Goal: Task Accomplishment & Management: Complete application form

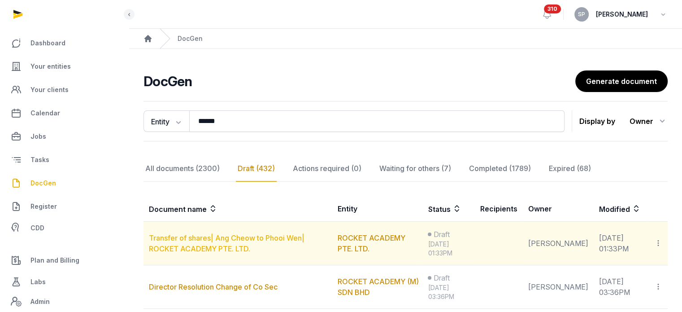
click at [241, 241] on link "Transfer of shares| Ang Cheow to Phooi Wen| ROCKET ACADEMY PTE. LTD." at bounding box center [227, 243] width 156 height 20
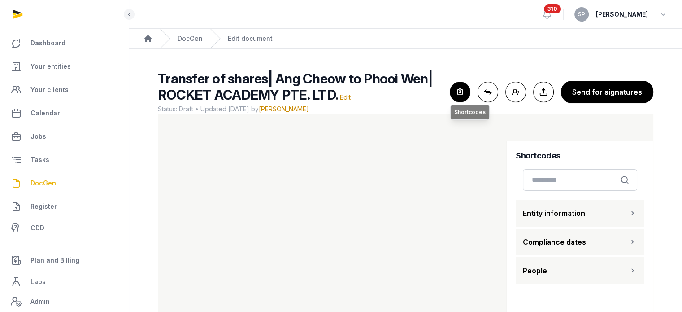
click at [461, 94] on icon "button" at bounding box center [460, 92] width 20 height 20
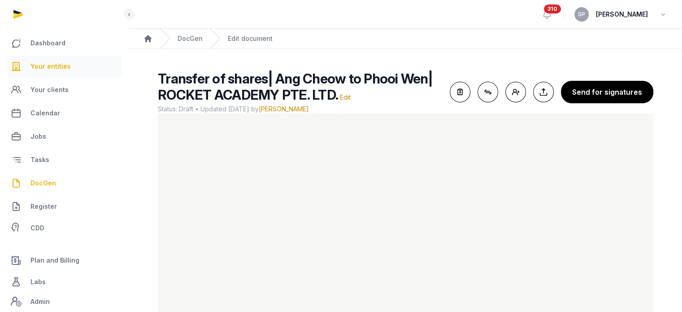
click at [58, 59] on link "Your entities" at bounding box center [64, 67] width 114 height 22
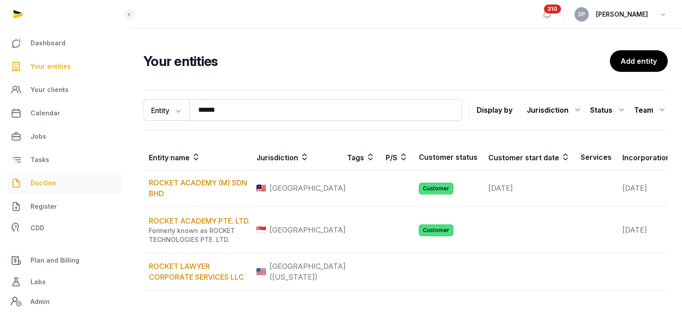
click at [49, 181] on span "DocGen" at bounding box center [44, 183] width 26 height 11
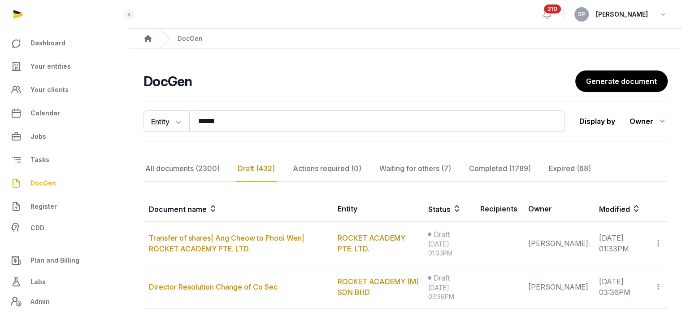
click at [247, 132] on div "Entity Document name Entity Recipient ****** Search Display by Owner All member…" at bounding box center [406, 121] width 524 height 40
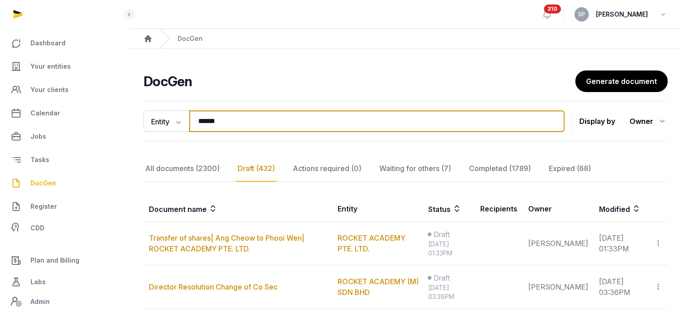
click at [242, 116] on input "******" at bounding box center [377, 121] width 376 height 22
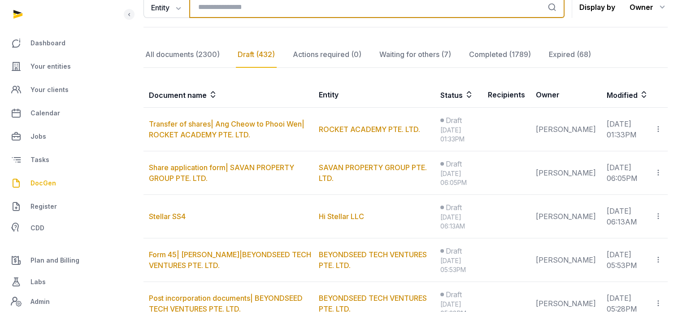
scroll to position [115, 0]
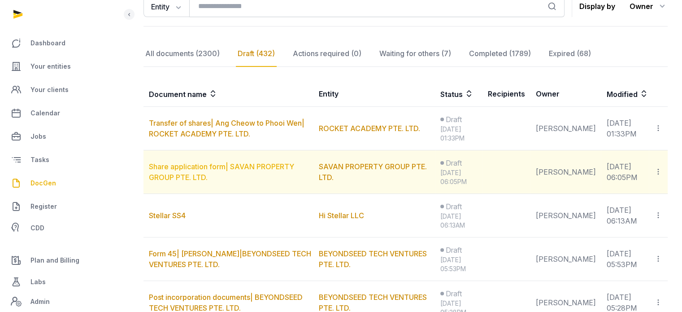
click at [242, 166] on link "Share application form| SAVAN PROPERTY GROUP PTE. LTD." at bounding box center [221, 172] width 145 height 20
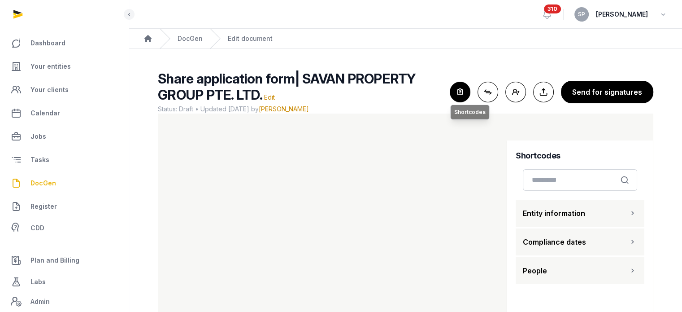
click at [467, 87] on icon "button" at bounding box center [460, 92] width 20 height 20
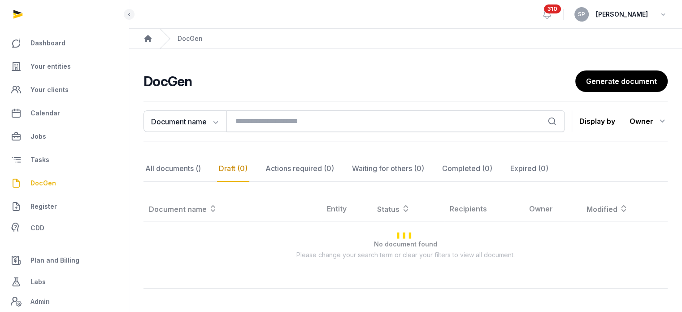
scroll to position [40, 0]
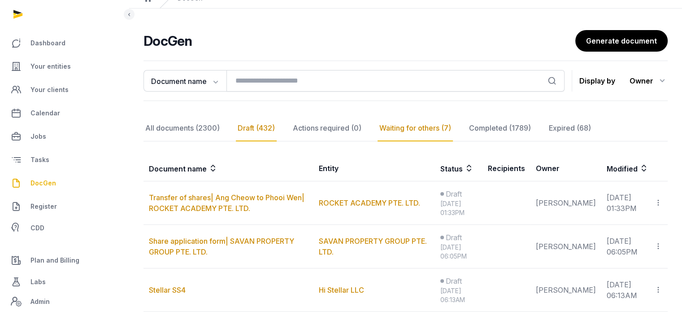
click at [468, 122] on div "Waiting for others (7)" at bounding box center [501, 128] width 66 height 26
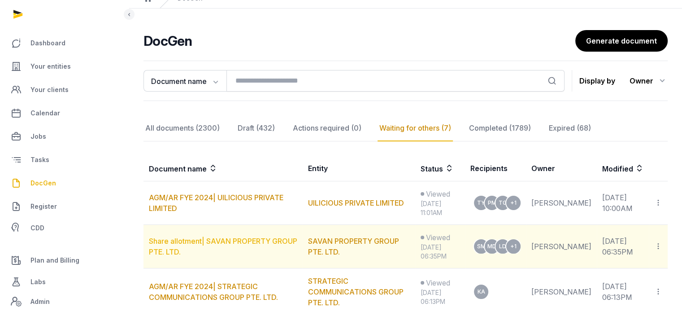
click at [232, 237] on link "Share allotment| SAVAN PROPERTY GROUP PTE. LTD." at bounding box center [223, 246] width 149 height 20
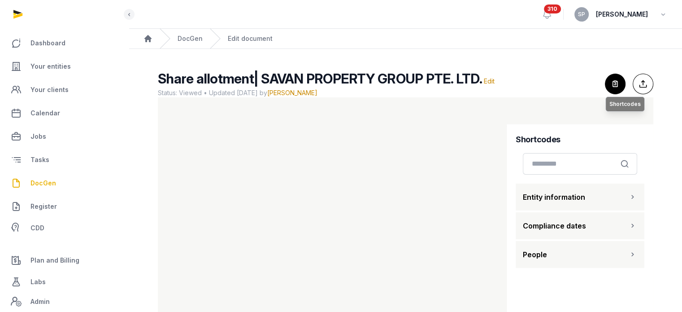
click at [610, 91] on icon "button" at bounding box center [616, 84] width 20 height 20
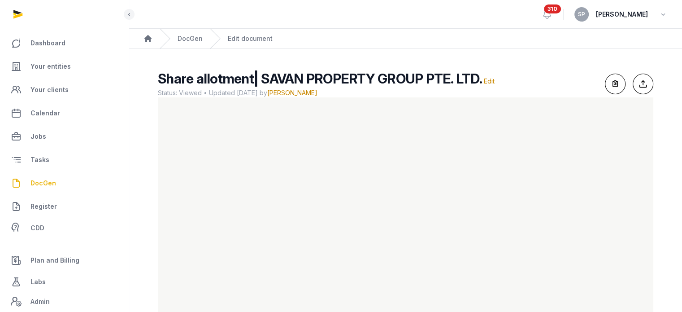
scroll to position [37, 0]
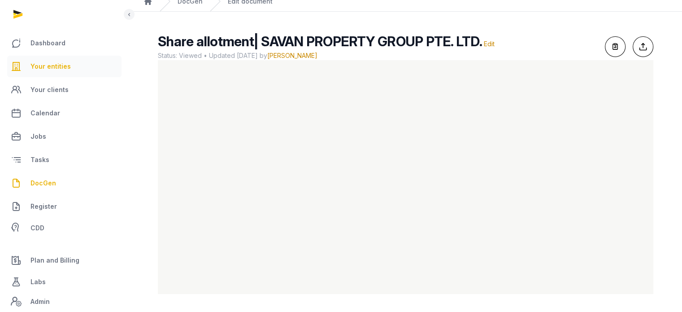
click at [81, 64] on link "Your entities" at bounding box center [64, 67] width 114 height 22
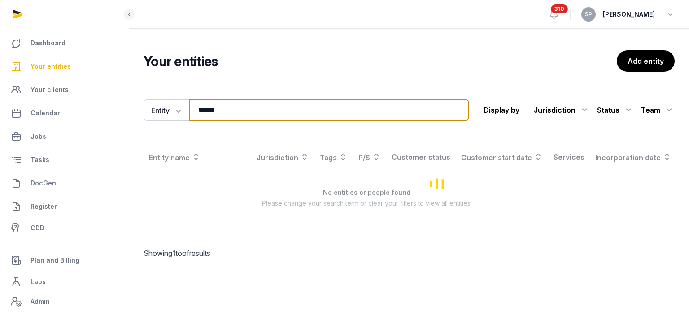
click at [262, 114] on input "******" at bounding box center [329, 110] width 280 height 22
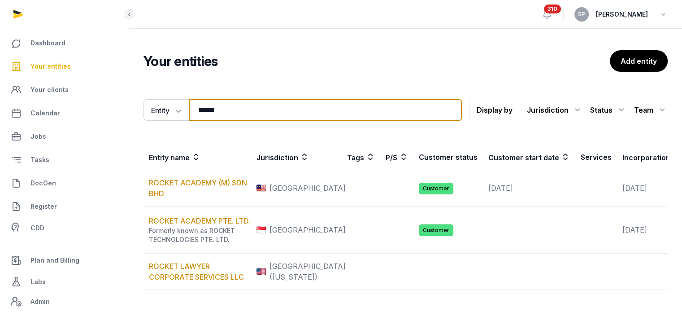
click at [262, 114] on input "******" at bounding box center [325, 110] width 273 height 22
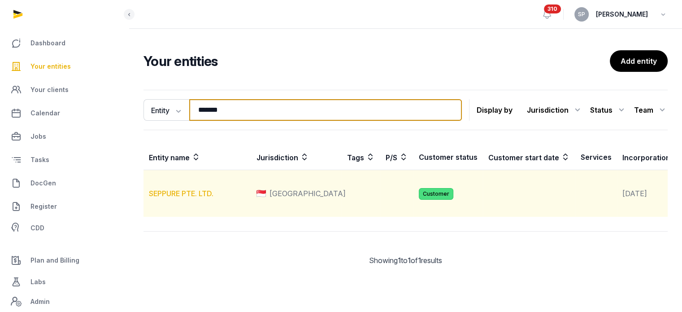
type input "*******"
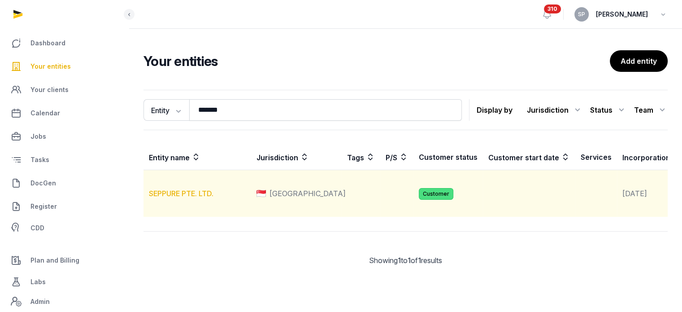
click at [195, 198] on link "SEPPURE PTE. LTD." at bounding box center [181, 193] width 65 height 9
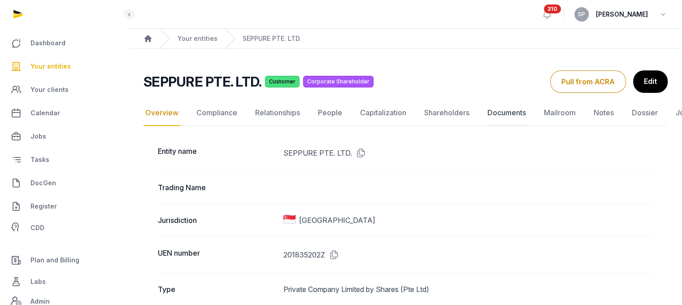
click at [507, 109] on link "Documents" at bounding box center [507, 113] width 42 height 26
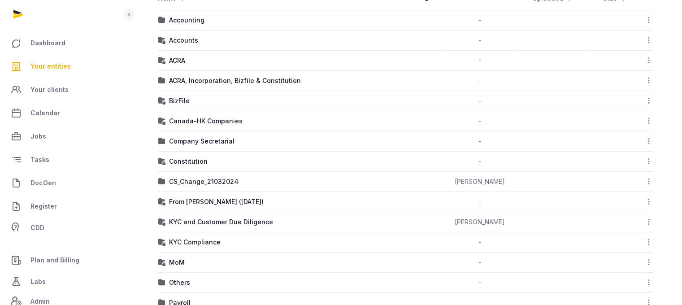
scroll to position [182, 0]
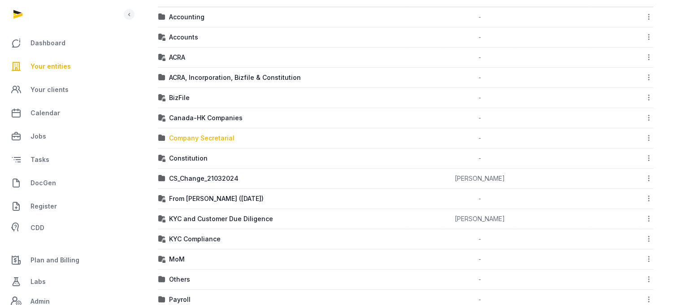
click at [226, 139] on div "Company Secretarial" at bounding box center [202, 138] width 66 height 9
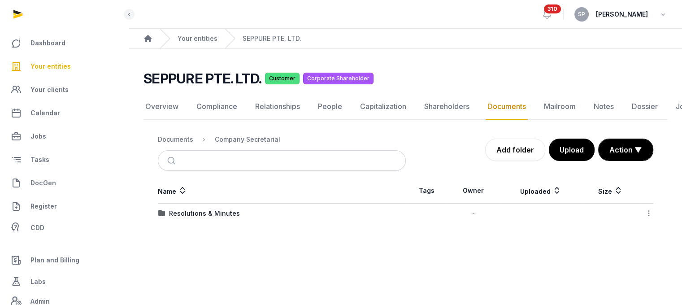
scroll to position [7, 0]
click at [217, 209] on div "Resolutions & Minutes" at bounding box center [204, 213] width 71 height 9
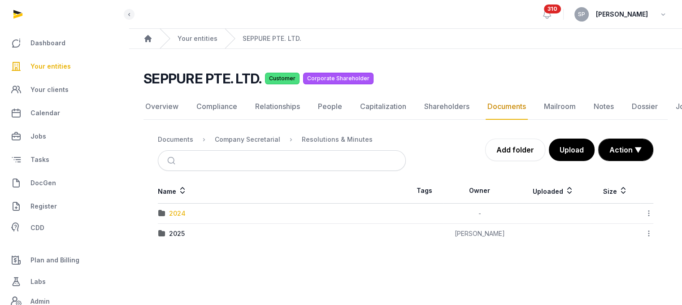
click at [181, 209] on div "2024" at bounding box center [177, 213] width 17 height 9
click at [181, 209] on div "AGM/AR FYE 2023" at bounding box center [197, 213] width 56 height 9
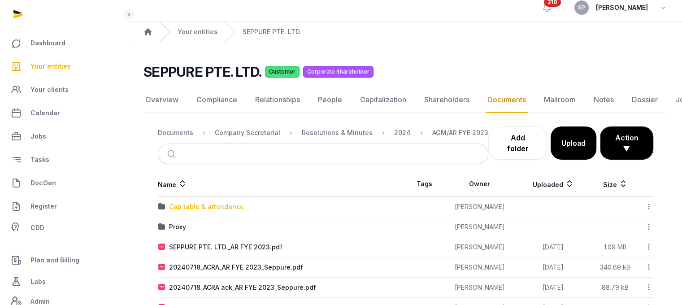
scroll to position [36, 0]
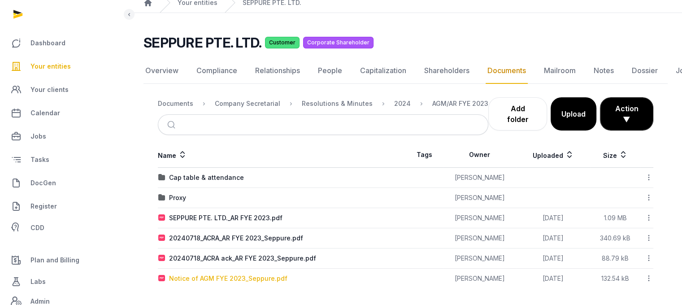
click at [241, 275] on div "Notice of AGM FYE 2023_Seppure.pdf" at bounding box center [228, 278] width 118 height 9
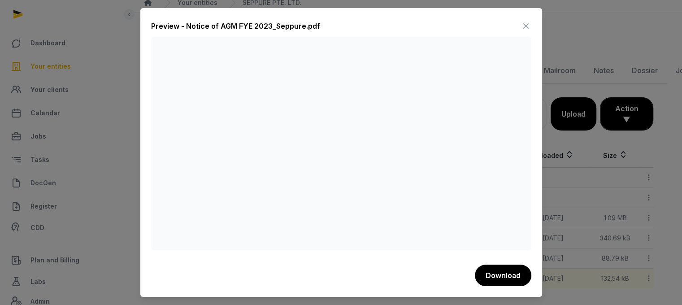
click at [524, 28] on icon at bounding box center [526, 26] width 11 height 14
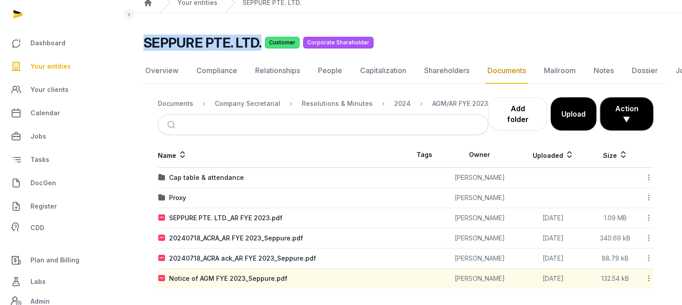
drag, startPoint x: 260, startPoint y: 46, endPoint x: 145, endPoint y: 43, distance: 114.9
click at [145, 43] on div "SEPPURE PTE. LTD. Customer Corporate Shareholder" at bounding box center [402, 43] width 517 height 16
copy h2 "SEPPURE PTE. LTD."
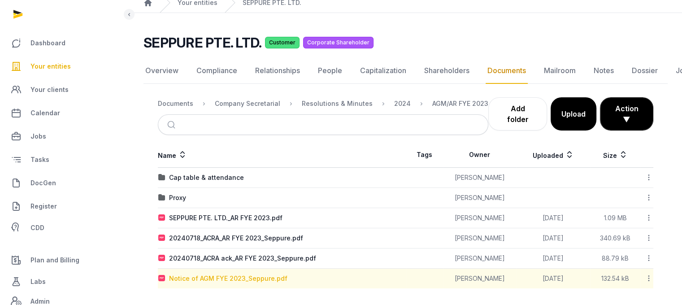
click at [246, 280] on div "Notice of AGM FYE 2023_Seppure.pdf" at bounding box center [228, 278] width 118 height 9
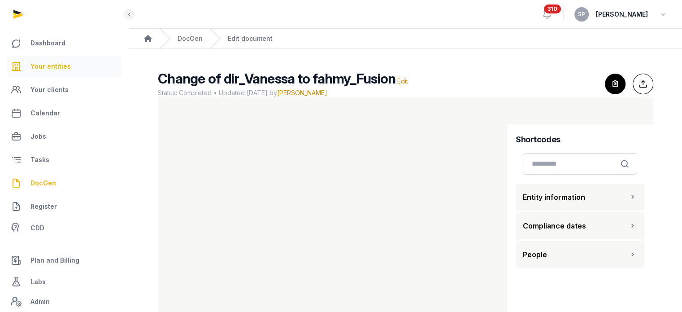
click at [72, 71] on link "Your entities" at bounding box center [64, 67] width 114 height 22
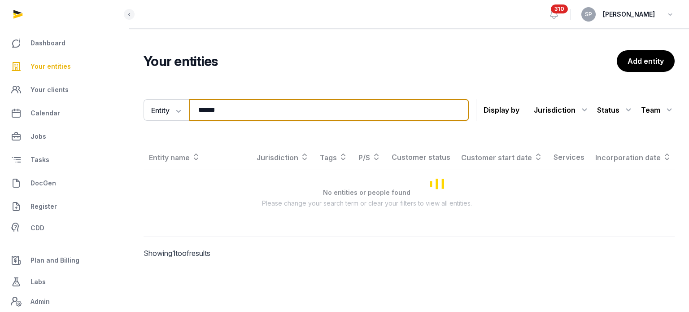
click at [219, 112] on input "******" at bounding box center [329, 110] width 280 height 22
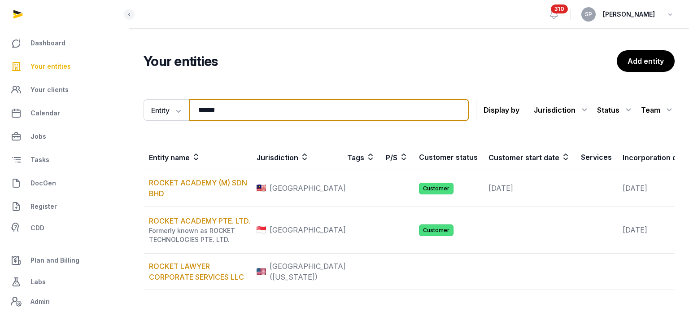
click at [219, 112] on input "******" at bounding box center [329, 110] width 280 height 22
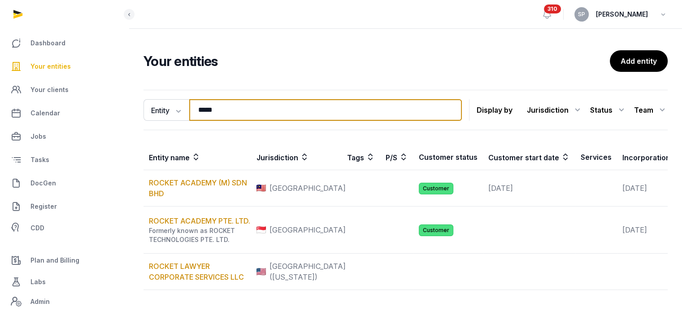
type input "*****"
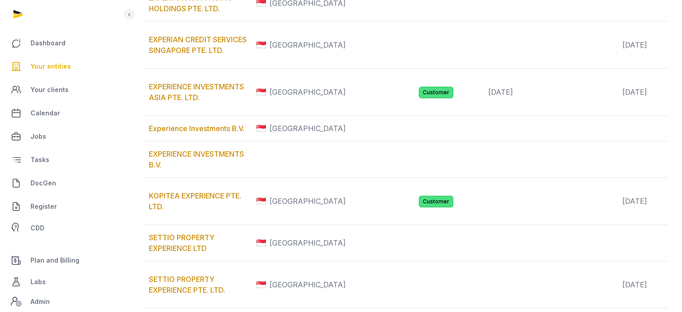
scroll to position [186, 0]
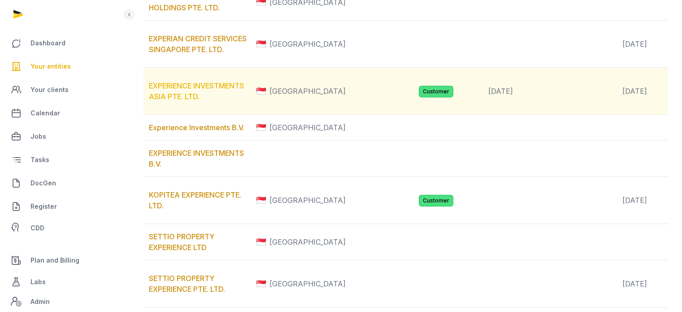
click at [197, 101] on link "EXPERIENCE INVESTMENTS ASIA PTE. LTD." at bounding box center [196, 91] width 95 height 20
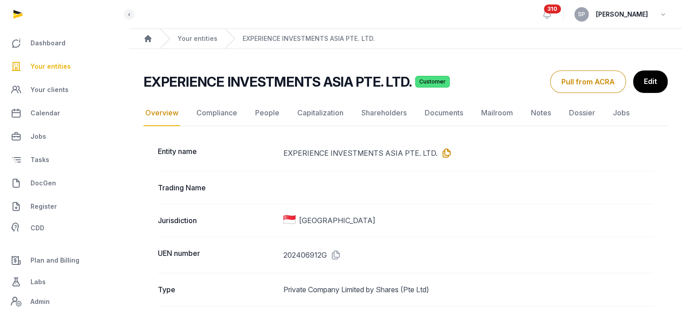
click at [443, 153] on icon at bounding box center [445, 153] width 14 height 14
click at [60, 179] on link "DocGen" at bounding box center [64, 183] width 114 height 22
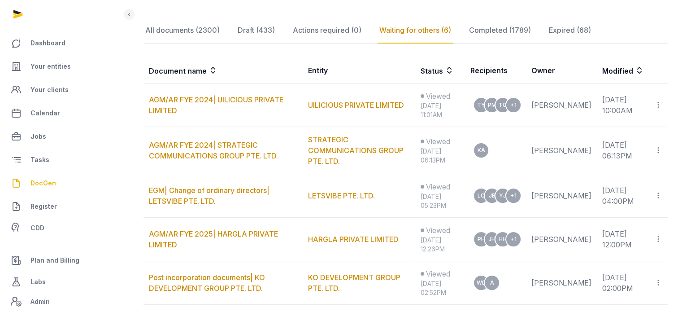
scroll to position [137, 0]
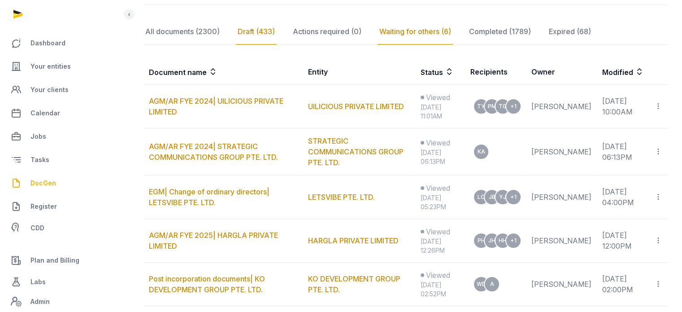
click at [291, 23] on div "Draft (433)" at bounding box center [327, 32] width 72 height 26
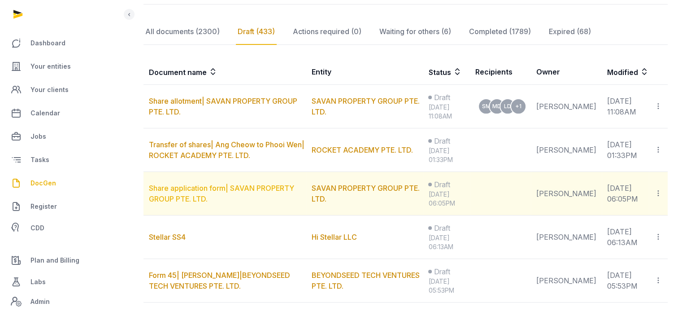
click at [255, 188] on link "Share application form| SAVAN PROPERTY GROUP PTE. LTD." at bounding box center [221, 194] width 145 height 20
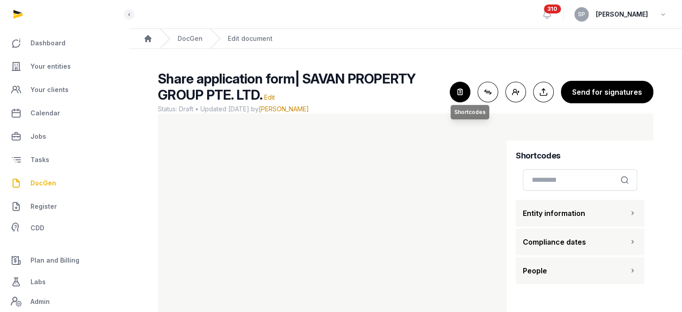
click at [455, 91] on icon "button" at bounding box center [460, 92] width 20 height 20
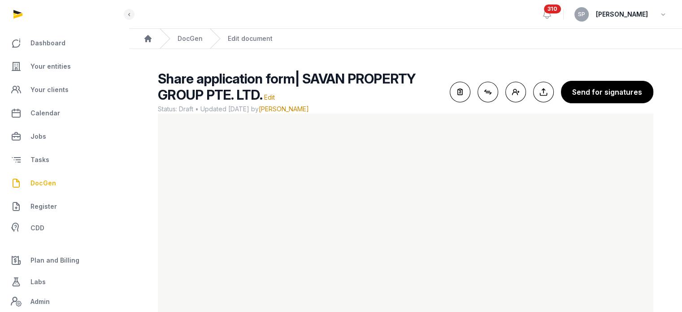
scroll to position [53, 0]
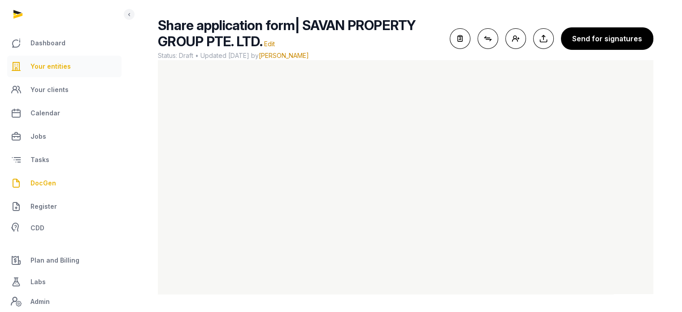
click at [52, 70] on span "Your entities" at bounding box center [51, 66] width 40 height 11
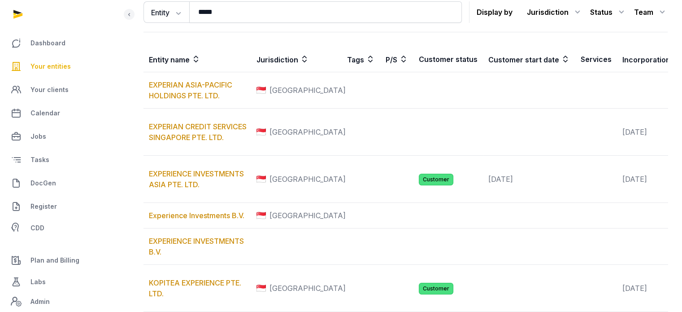
scroll to position [99, 0]
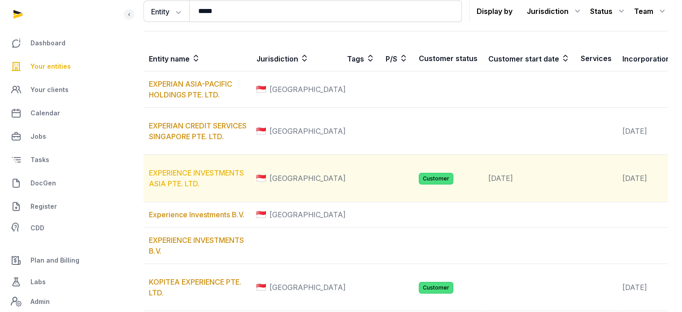
click at [197, 188] on link "EXPERIENCE INVESTMENTS ASIA PTE. LTD." at bounding box center [196, 178] width 95 height 20
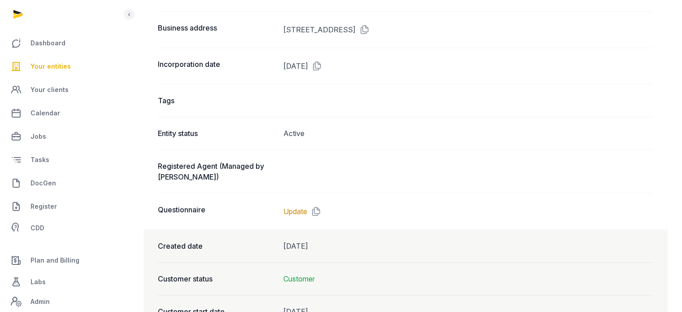
scroll to position [464, 0]
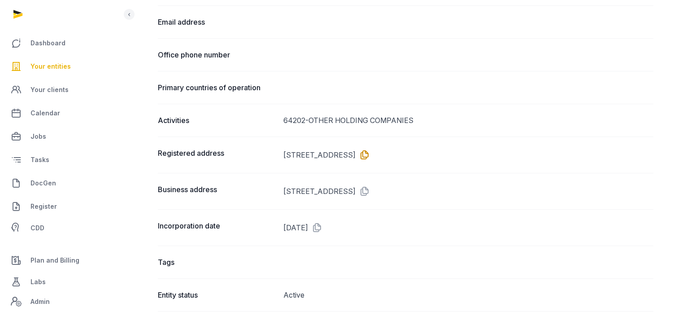
click at [370, 156] on icon at bounding box center [363, 155] width 14 height 14
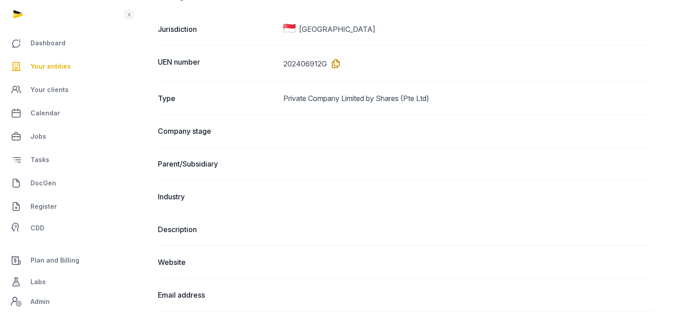
click at [335, 60] on icon at bounding box center [334, 64] width 14 height 14
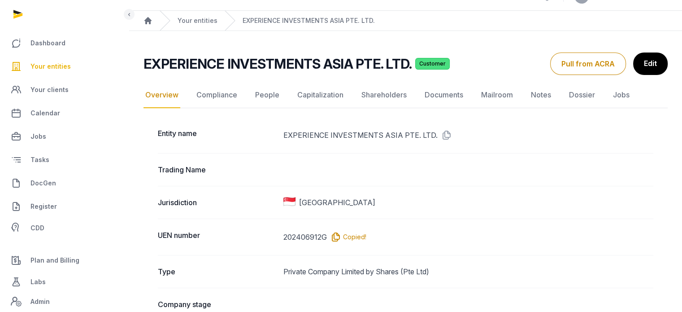
scroll to position [0, 0]
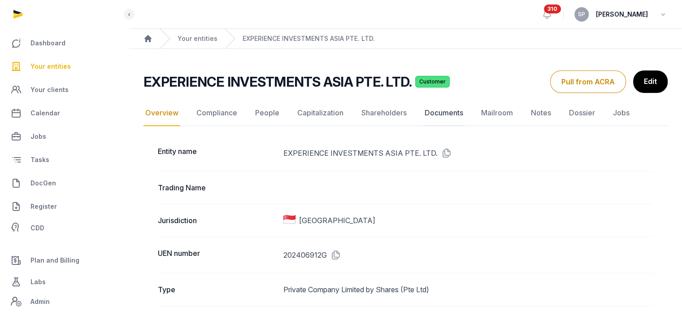
click at [448, 109] on link "Documents" at bounding box center [444, 113] width 42 height 26
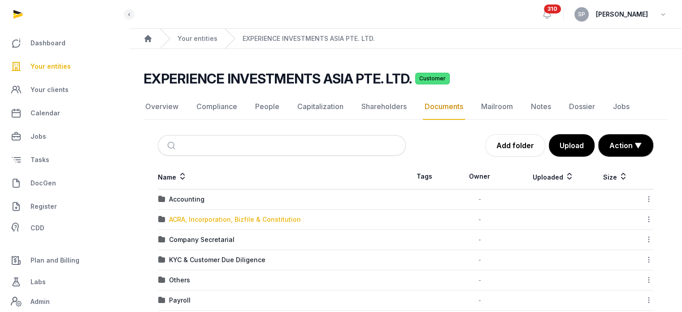
click at [262, 220] on div "ACRA, Incorporation, Bizfile & Constitution" at bounding box center [235, 219] width 132 height 9
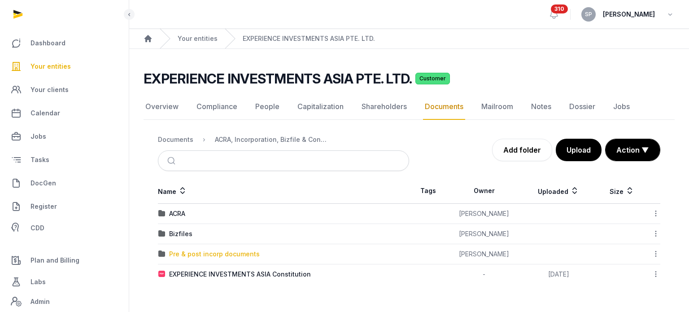
click at [184, 249] on div "Pre & post incorp documents" at bounding box center [214, 253] width 91 height 9
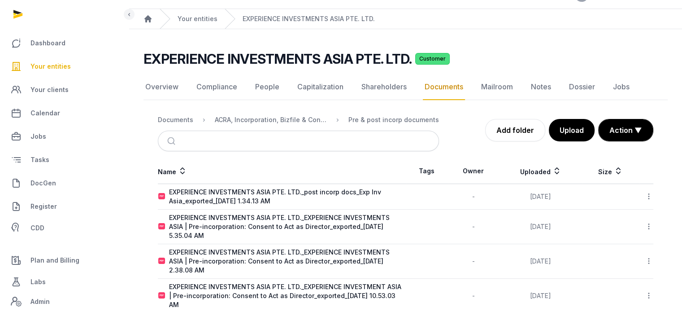
scroll to position [38, 0]
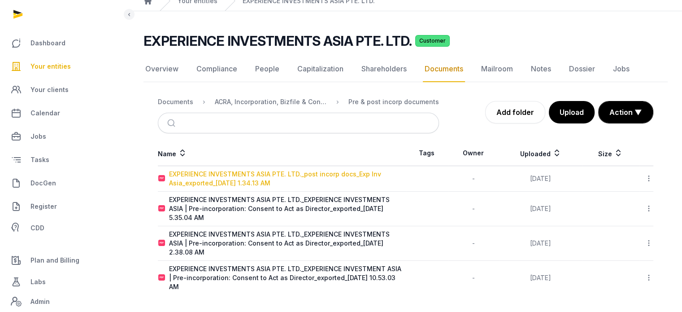
click at [294, 174] on div "EXPERIENCE INVESTMENTS ASIA PTE. LTD._post incorp docs_Exp Inv Asia_exported_[D…" at bounding box center [287, 179] width 236 height 18
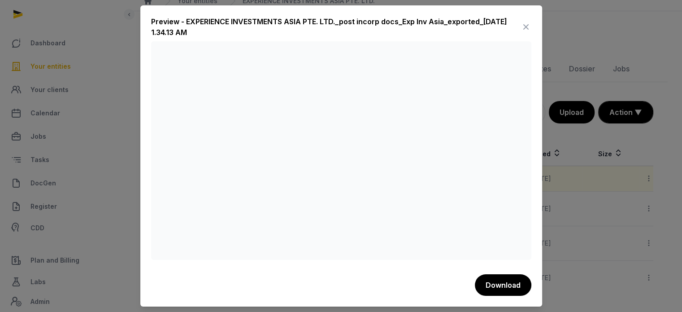
click at [525, 28] on icon at bounding box center [526, 27] width 11 height 14
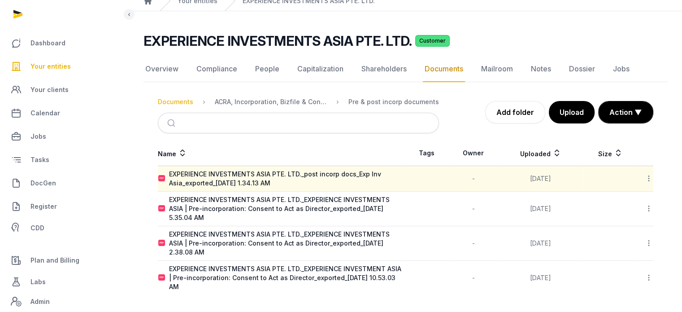
click at [183, 101] on div "Documents" at bounding box center [175, 101] width 35 height 9
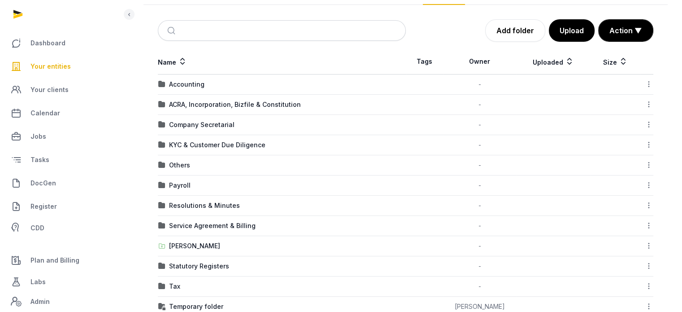
scroll to position [135, 0]
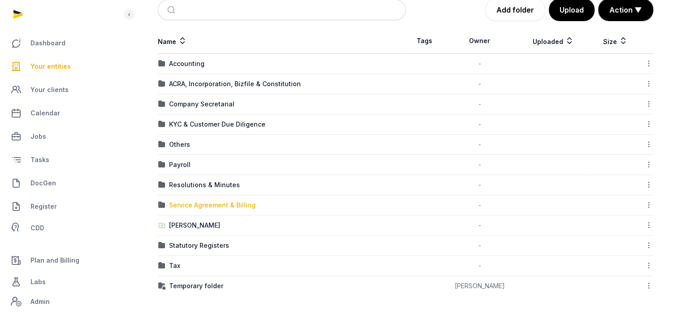
click at [207, 207] on div "Service Agreement & Billing" at bounding box center [212, 205] width 87 height 9
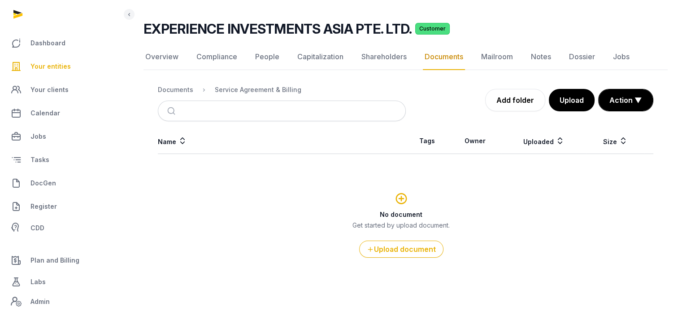
scroll to position [48, 0]
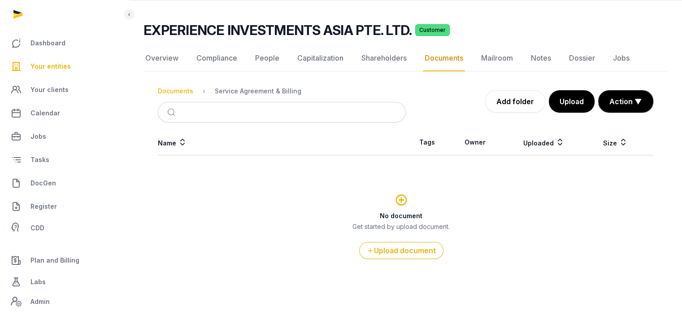
click at [161, 87] on div "Documents" at bounding box center [175, 91] width 35 height 9
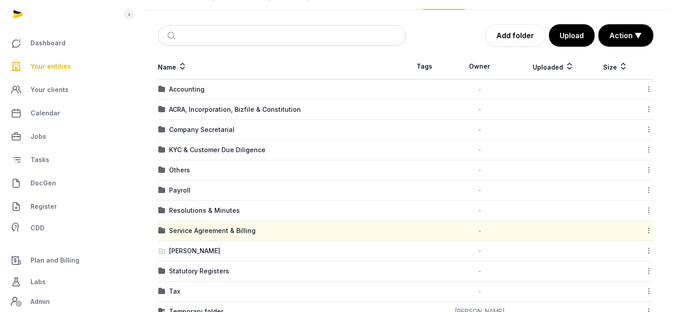
scroll to position [135, 0]
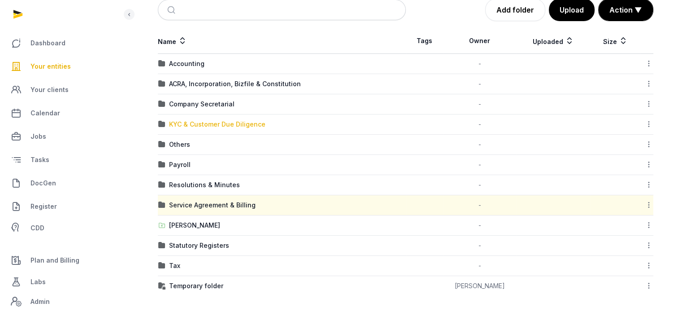
click at [208, 122] on div "KYC & Customer Due Diligence" at bounding box center [217, 124] width 96 height 9
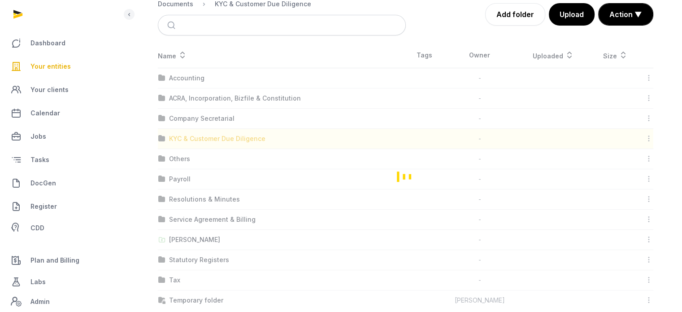
scroll to position [90, 0]
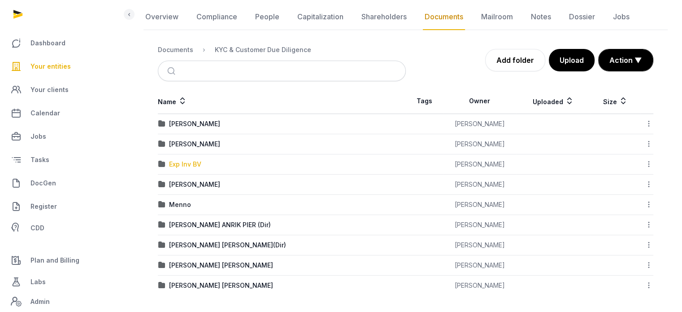
click at [192, 160] on div "Exp Inv BV" at bounding box center [185, 164] width 32 height 9
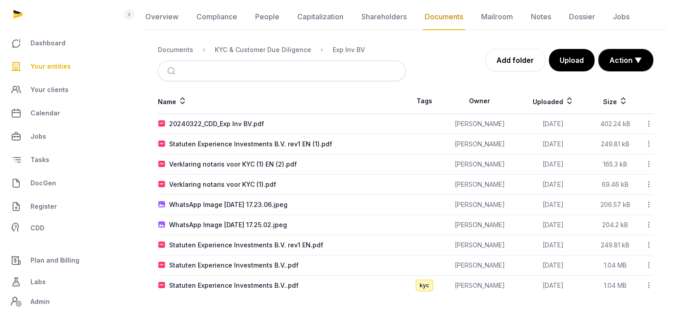
click at [68, 59] on link "Your entities" at bounding box center [64, 67] width 114 height 22
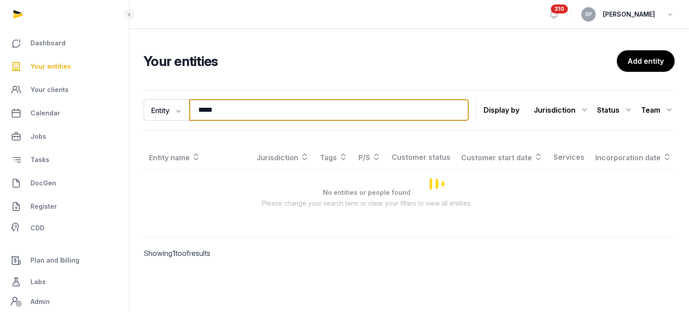
click at [228, 113] on input "*****" at bounding box center [329, 110] width 280 height 22
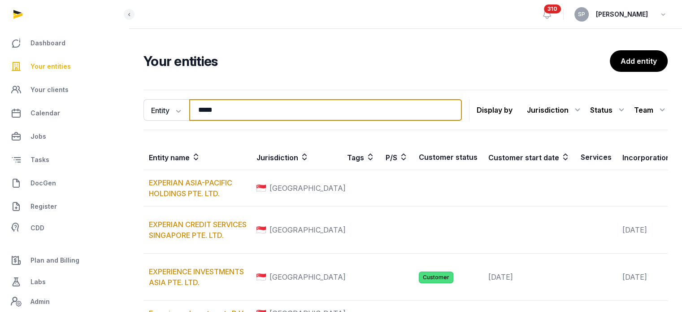
click at [228, 113] on input "*****" at bounding box center [325, 110] width 273 height 22
type input "******"
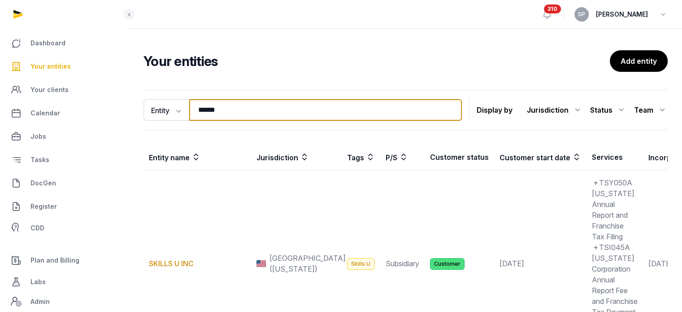
scroll to position [242, 0]
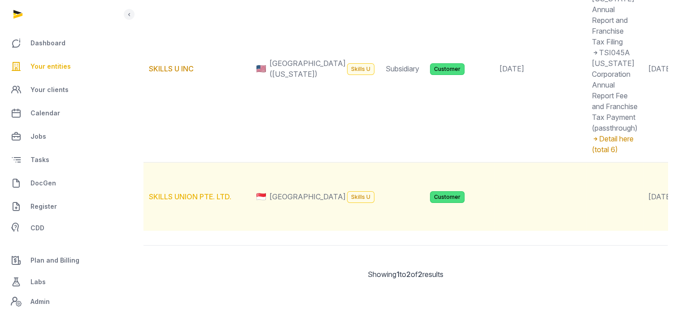
click at [214, 192] on link "SKILLS UNION PTE. LTD." at bounding box center [190, 196] width 83 height 9
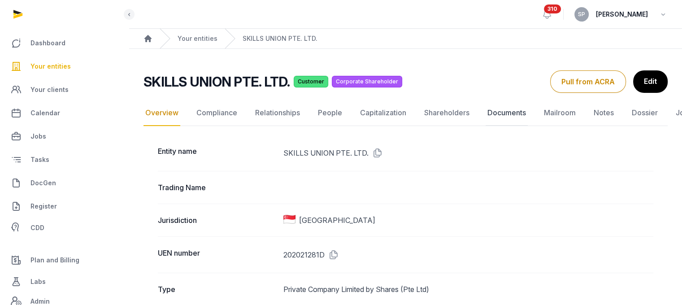
click at [517, 114] on link "Documents" at bounding box center [507, 113] width 42 height 26
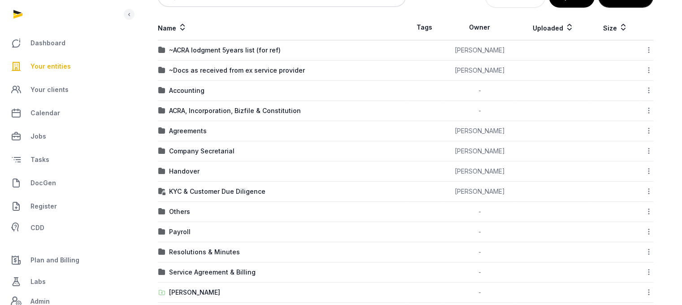
scroll to position [149, 0]
click at [220, 192] on div "KYC & Customer Due Diligence" at bounding box center [217, 191] width 96 height 9
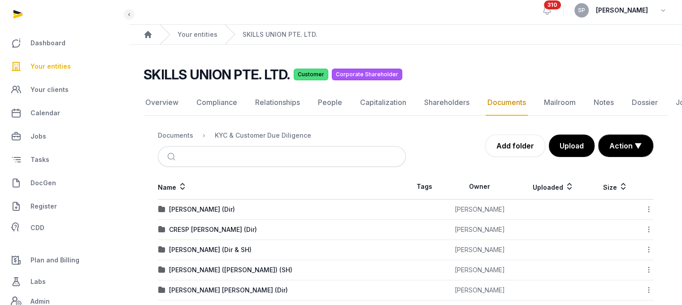
scroll to position [0, 0]
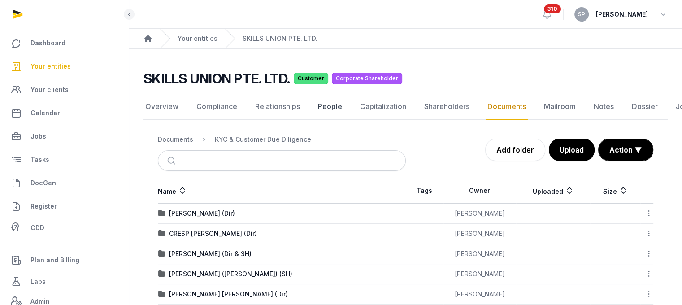
click at [320, 107] on link "People" at bounding box center [330, 107] width 28 height 26
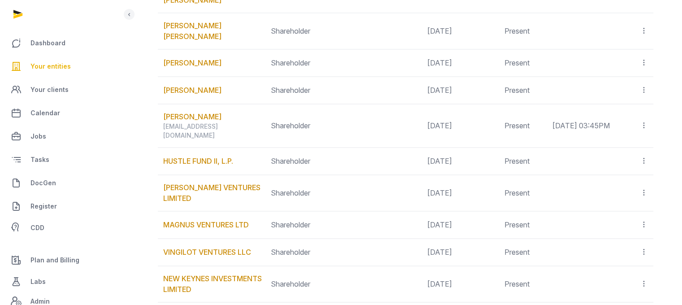
scroll to position [1405, 0]
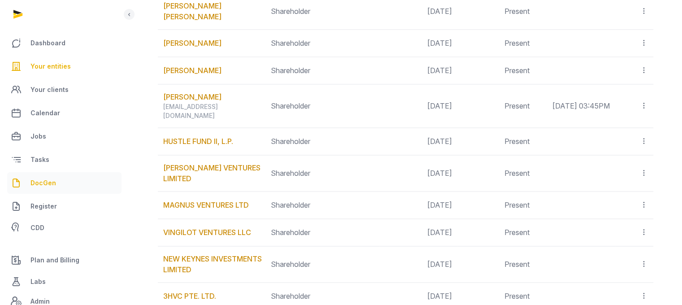
click at [65, 186] on link "DocGen" at bounding box center [64, 183] width 114 height 22
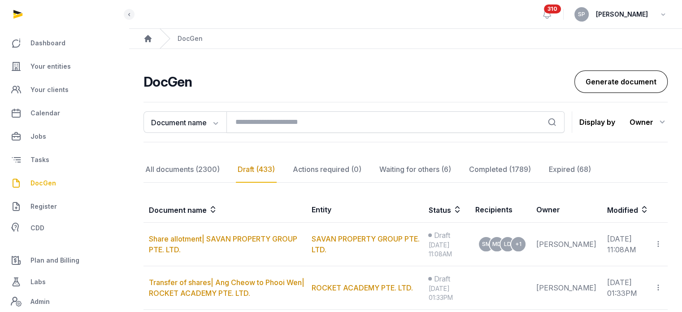
click at [612, 84] on link "Generate document" at bounding box center [621, 81] width 93 height 22
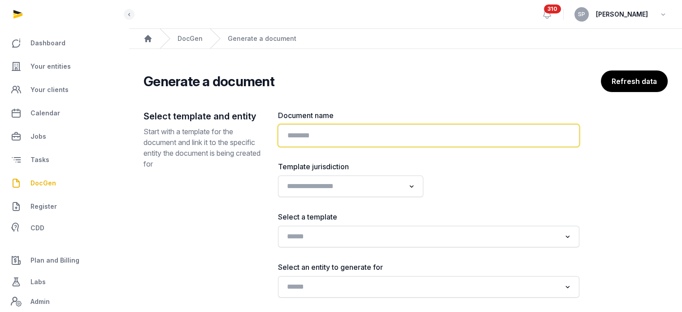
click at [406, 130] on input "text" at bounding box center [429, 135] width 302 height 22
paste input "**********"
type input "**********"
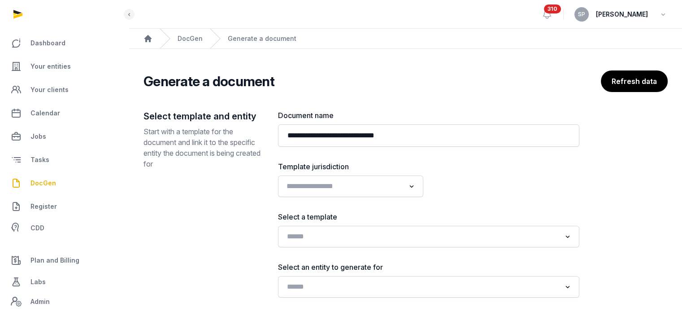
click at [398, 188] on input "Search for option" at bounding box center [345, 186] width 122 height 13
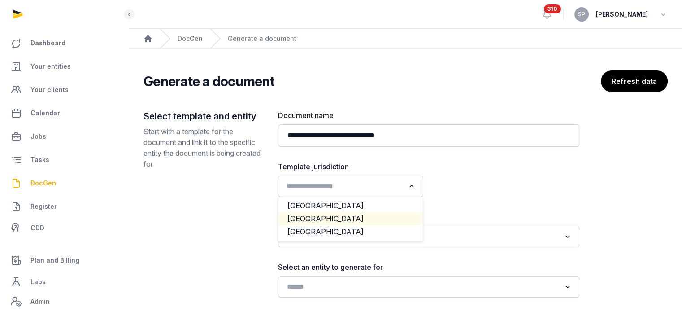
click at [354, 213] on li "[GEOGRAPHIC_DATA]" at bounding box center [351, 218] width 144 height 13
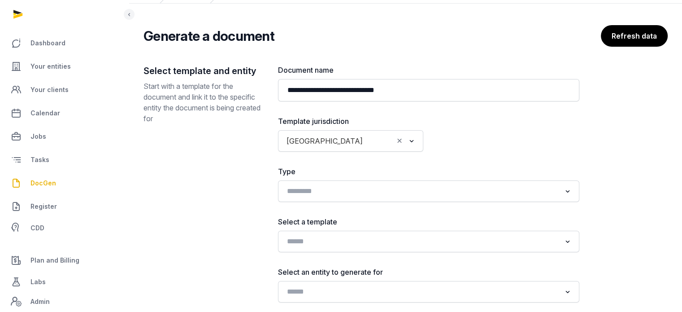
scroll to position [108, 0]
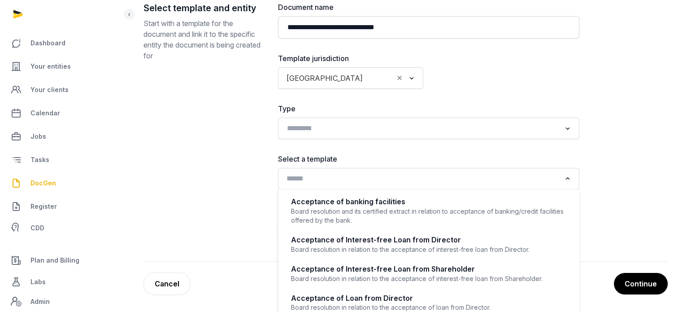
click at [359, 181] on input "Search for option" at bounding box center [423, 178] width 278 height 13
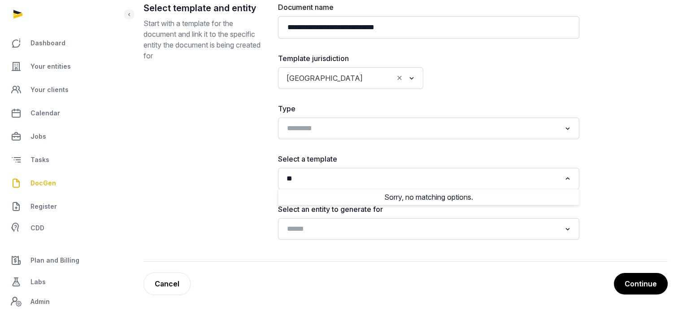
type input "*"
type input "***"
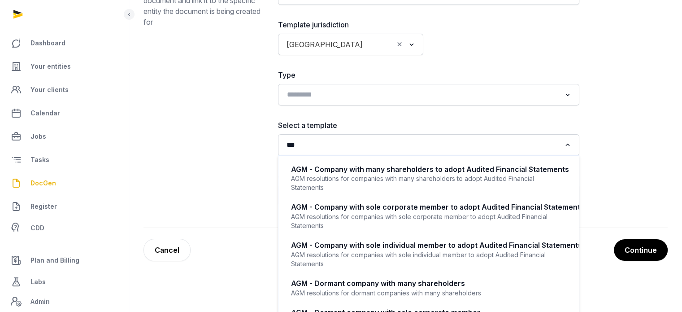
scroll to position [0, 0]
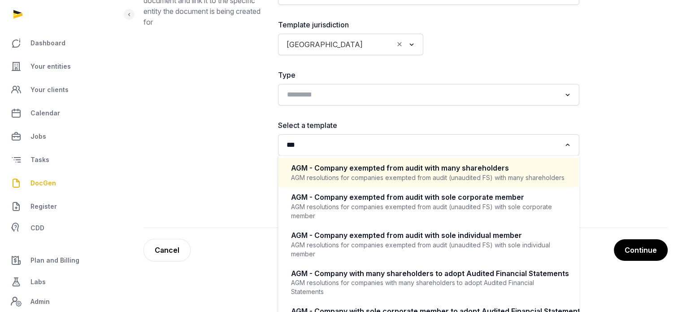
click at [307, 144] on input "***" at bounding box center [423, 145] width 278 height 13
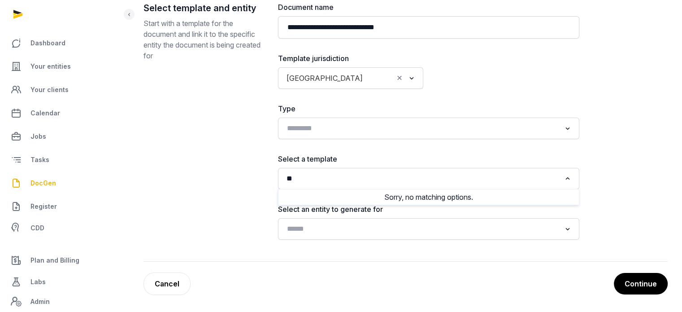
type input "*"
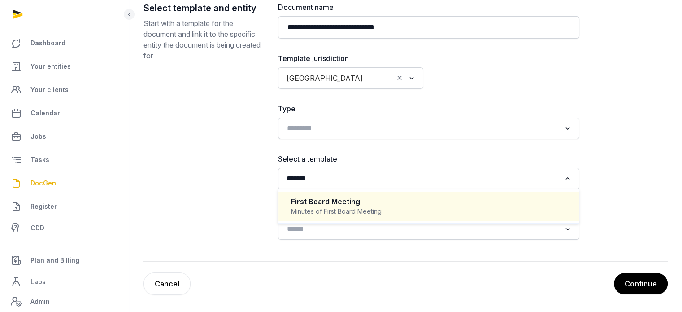
click at [339, 176] on input "*******" at bounding box center [423, 178] width 278 height 13
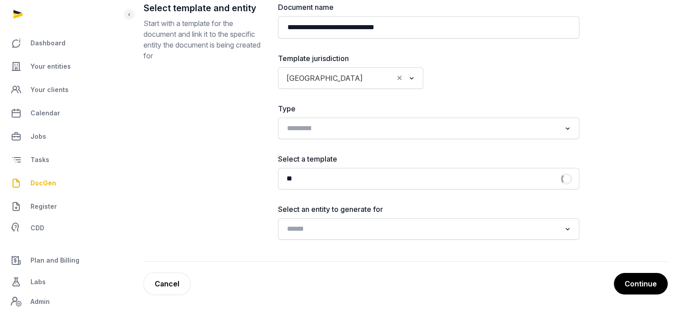
type input "*"
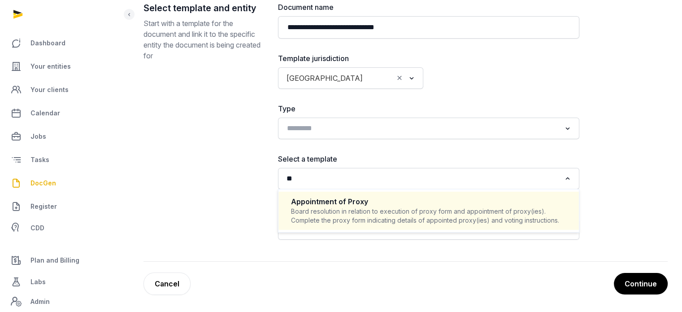
type input "*"
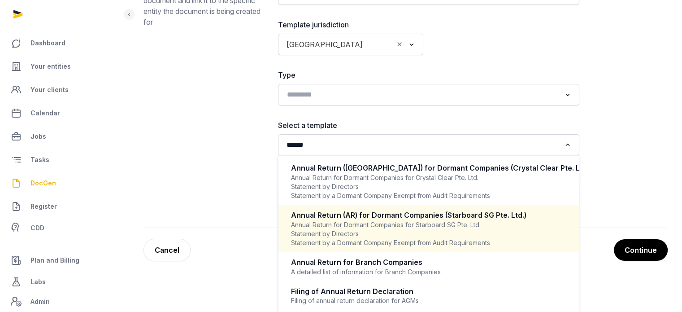
scroll to position [0, 0]
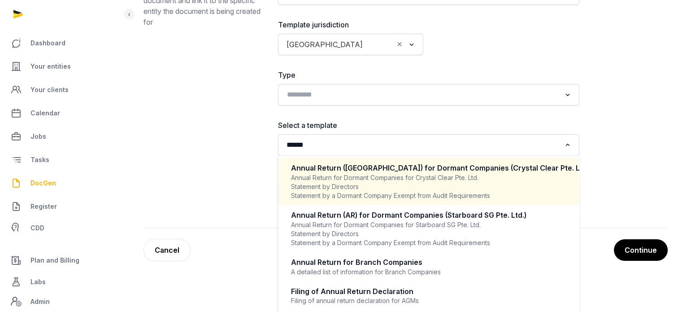
click at [328, 148] on input "******" at bounding box center [423, 145] width 278 height 13
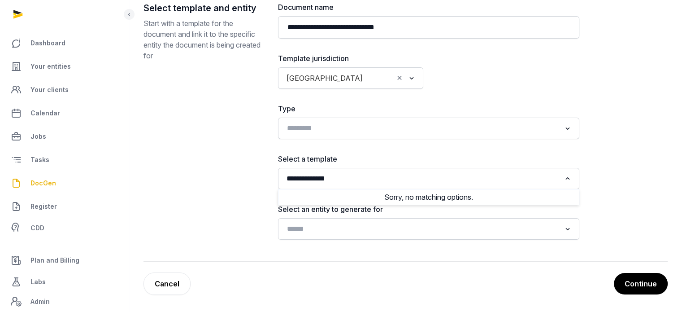
click at [357, 177] on input "**********" at bounding box center [423, 178] width 278 height 13
drag, startPoint x: 357, startPoint y: 177, endPoint x: 293, endPoint y: 178, distance: 63.7
click at [293, 178] on input "**********" at bounding box center [423, 178] width 278 height 13
type input "*******"
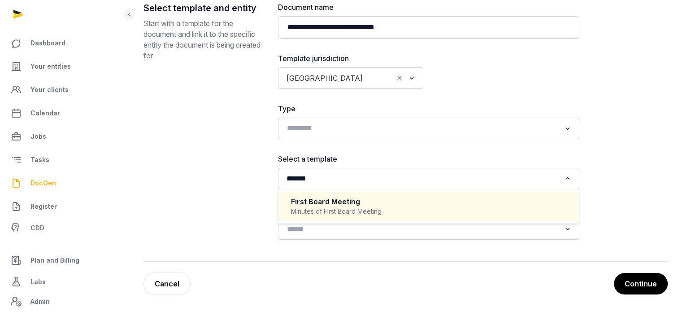
click at [321, 178] on input "*******" at bounding box center [423, 178] width 278 height 13
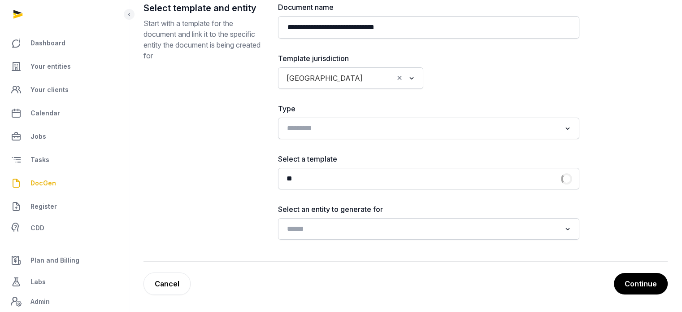
type input "*"
click at [452, 234] on input "Search for option" at bounding box center [423, 229] width 278 height 13
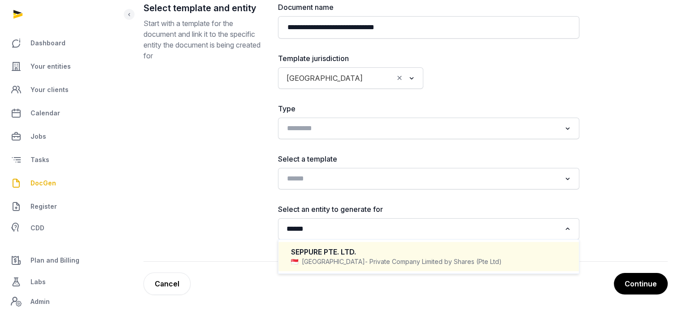
click at [353, 250] on div "SEPPURE PTE. LTD." at bounding box center [428, 252] width 275 height 10
type input "******"
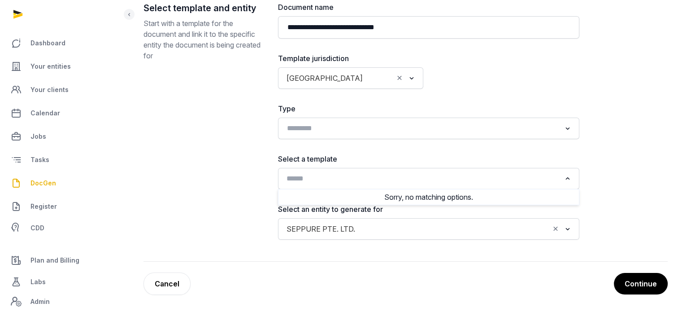
click at [346, 175] on input "Search for option" at bounding box center [423, 178] width 278 height 13
click at [520, 182] on input "Search for option" at bounding box center [423, 178] width 278 height 13
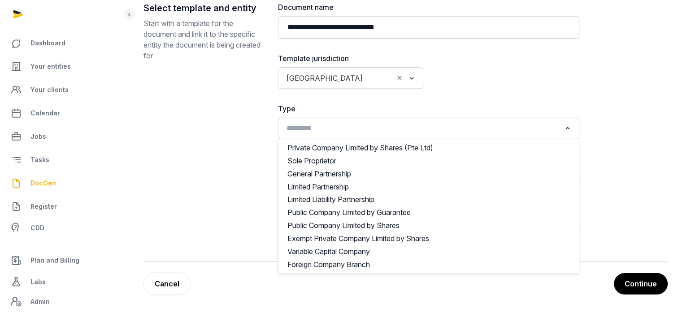
click at [353, 125] on input "Search for option" at bounding box center [423, 128] width 278 height 13
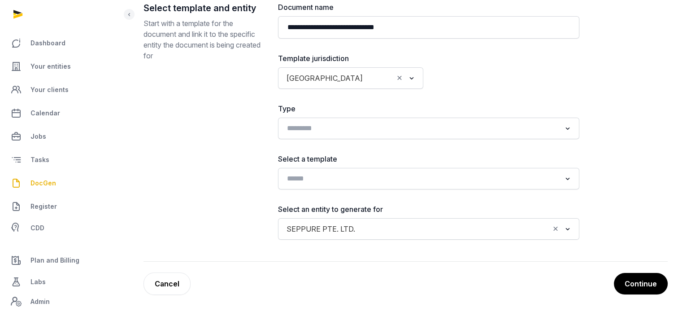
click at [654, 138] on div "**********" at bounding box center [406, 132] width 524 height 260
click at [357, 175] on input "Search for option" at bounding box center [423, 178] width 278 height 13
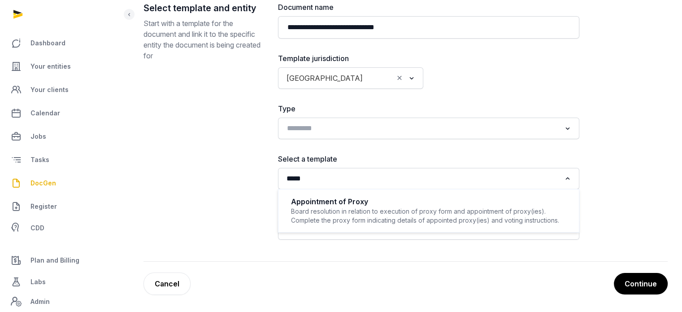
click at [355, 179] on input "*****" at bounding box center [423, 178] width 278 height 13
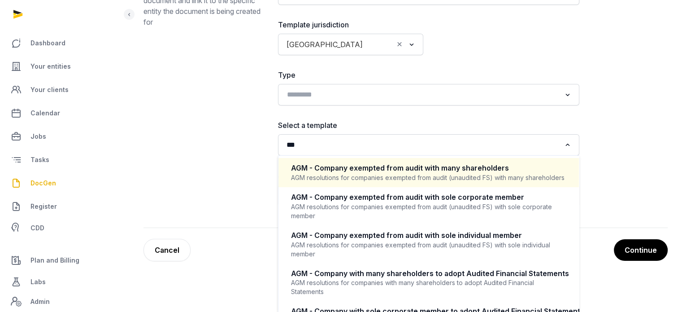
click at [476, 182] on div "AGM resolutions for companies exempted from audit (unaudited FS) with many shar…" at bounding box center [428, 177] width 275 height 9
type input "***"
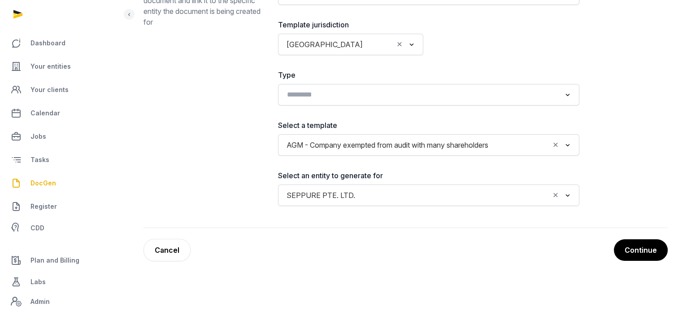
scroll to position [108, 0]
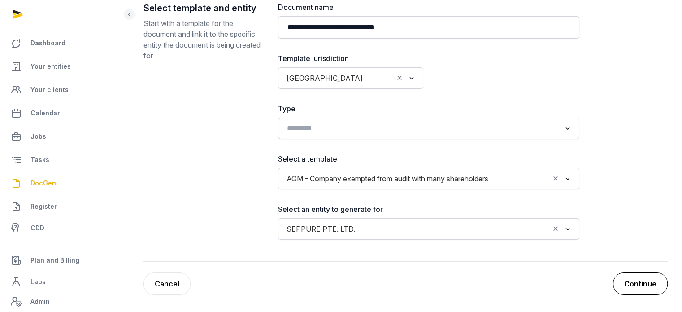
click at [643, 285] on button "Continue" at bounding box center [640, 283] width 55 height 22
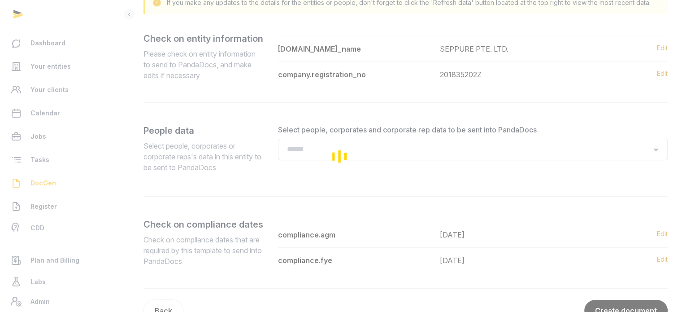
scroll to position [135, 0]
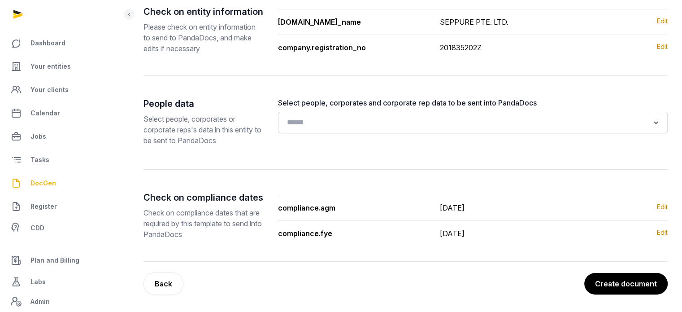
click at [643, 285] on button "Create document" at bounding box center [626, 284] width 83 height 22
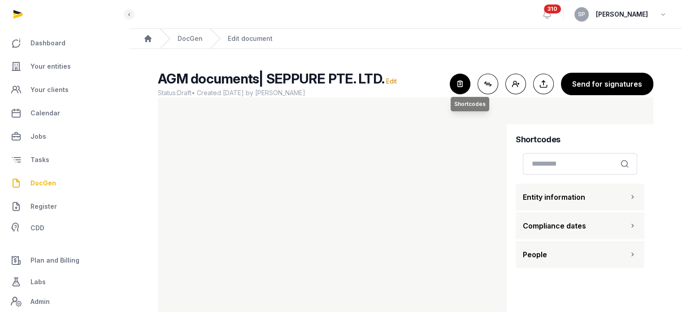
click at [459, 86] on icon "button" at bounding box center [460, 84] width 20 height 20
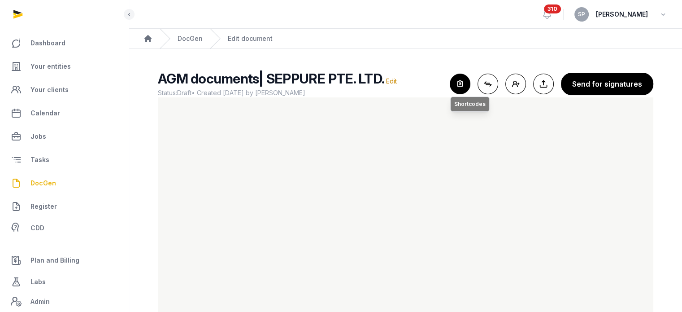
click at [469, 88] on icon "button" at bounding box center [460, 84] width 20 height 20
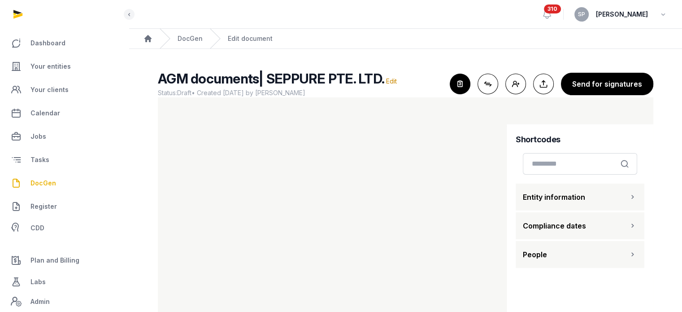
click at [579, 202] on button "Entity information" at bounding box center [580, 197] width 129 height 27
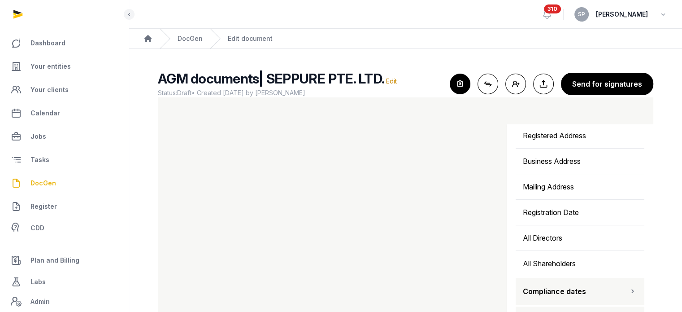
scroll to position [319, 0]
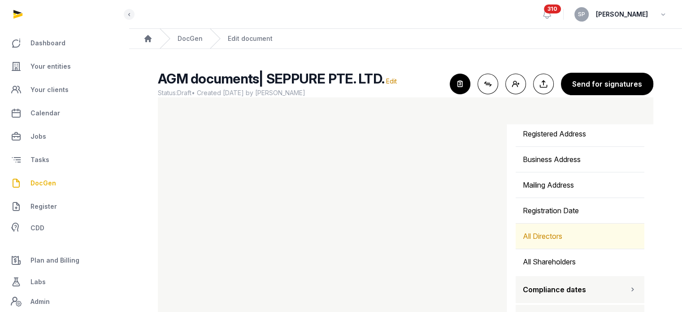
click at [529, 232] on div "All Directors" at bounding box center [580, 235] width 129 height 25
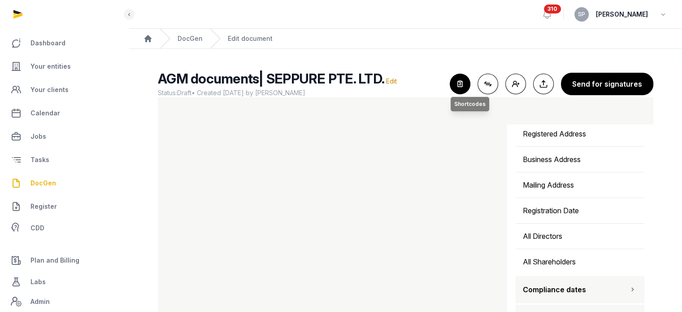
click at [462, 83] on icon "button" at bounding box center [460, 84] width 20 height 20
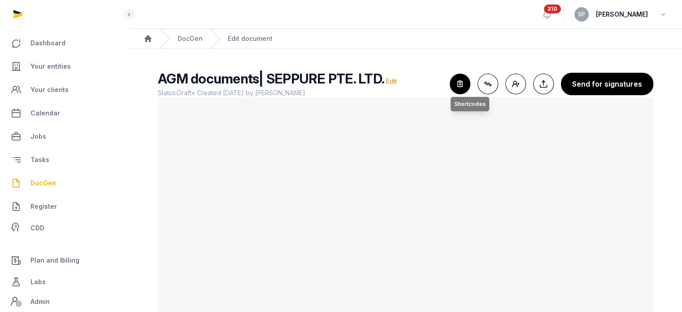
click at [463, 83] on icon "button" at bounding box center [460, 84] width 20 height 20
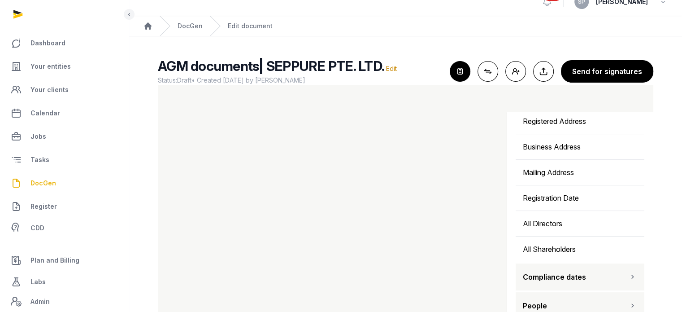
scroll to position [37, 0]
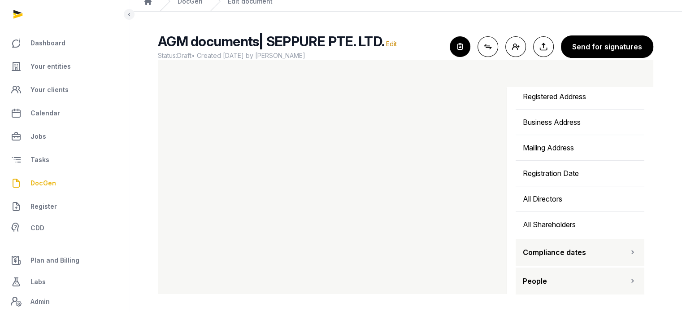
click at [629, 281] on icon "button" at bounding box center [633, 280] width 9 height 11
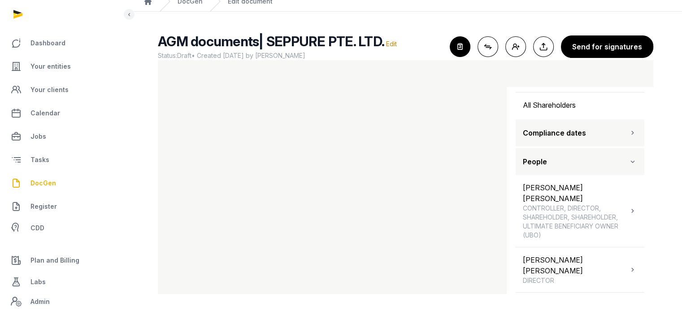
scroll to position [446, 0]
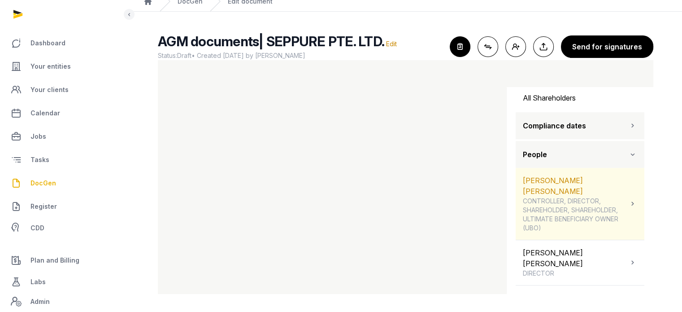
click at [615, 202] on span "CONTROLLER, DIRECTOR, SHAREHOLDER, SHAREHOLDER, ULTIMATE BENEFICIARY OWNER (UBO)" at bounding box center [575, 215] width 105 height 36
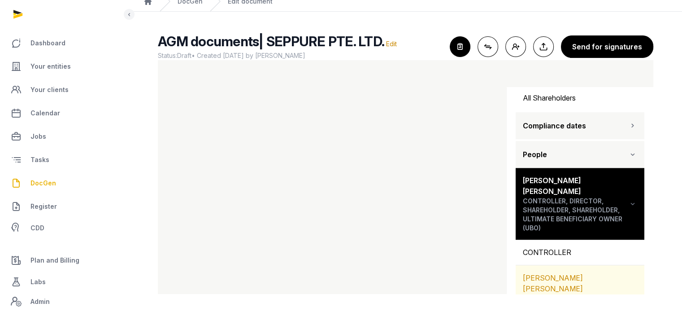
click at [597, 285] on div "[PERSON_NAME] [PERSON_NAME]" at bounding box center [580, 283] width 129 height 36
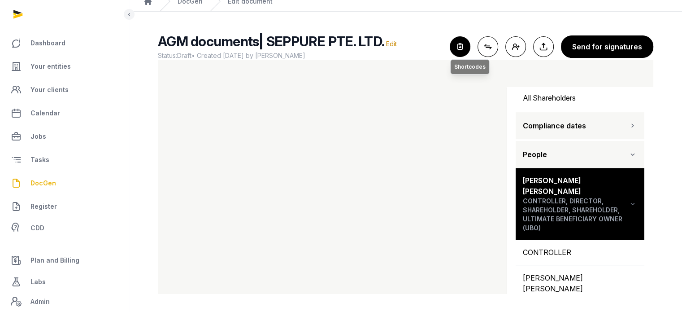
click at [462, 40] on icon "button" at bounding box center [460, 47] width 20 height 20
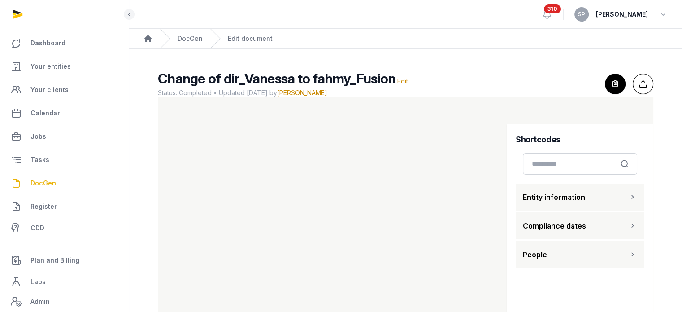
click at [43, 181] on span "DocGen" at bounding box center [44, 183] width 26 height 11
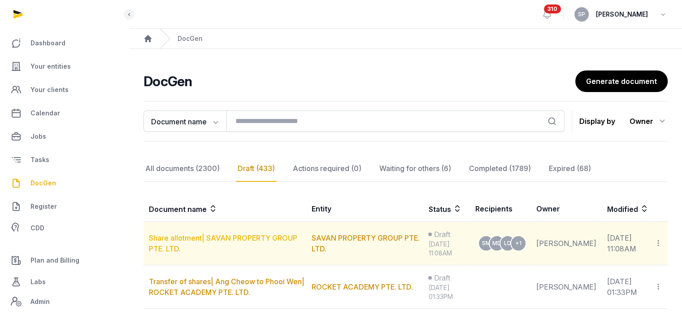
click at [282, 237] on link "Share allotment| SAVAN PROPERTY GROUP PTE. LTD." at bounding box center [223, 243] width 149 height 20
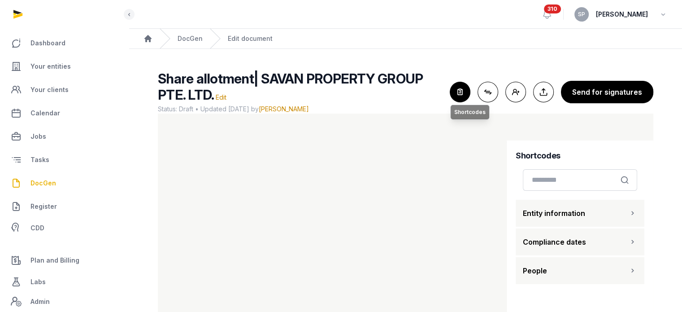
click at [461, 92] on icon "button" at bounding box center [460, 92] width 20 height 20
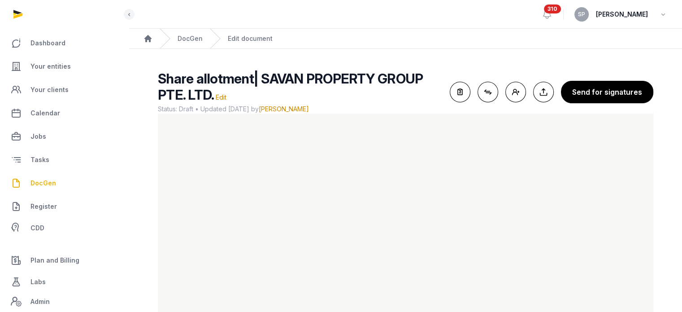
click at [51, 181] on span "DocGen" at bounding box center [44, 183] width 26 height 11
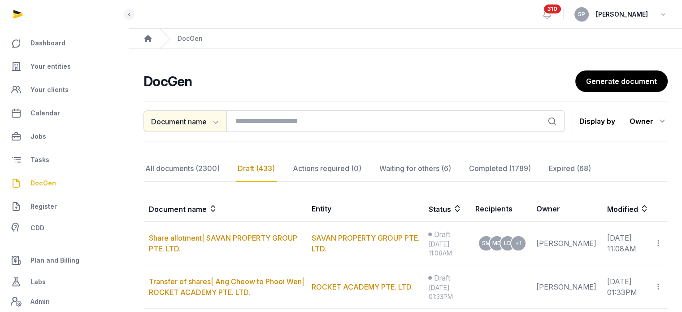
click at [216, 120] on icon "button" at bounding box center [214, 121] width 9 height 9
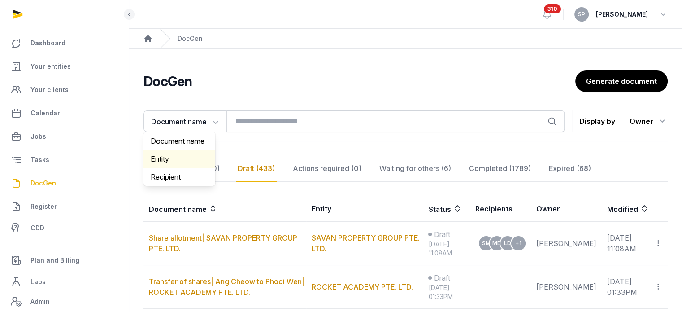
click at [202, 156] on div "Entity" at bounding box center [180, 159] width 72 height 18
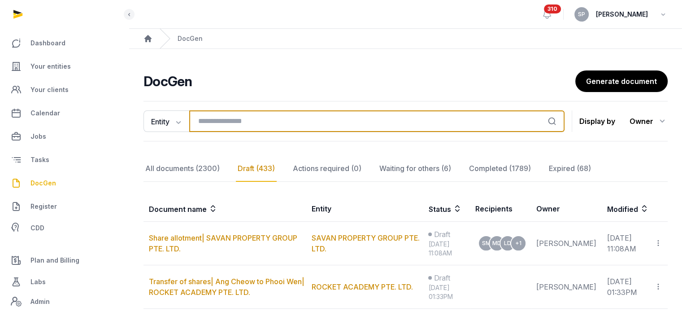
click at [269, 120] on input "search" at bounding box center [377, 121] width 376 height 22
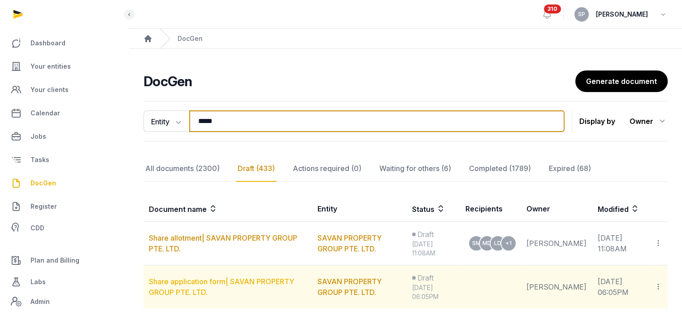
type input "*****"
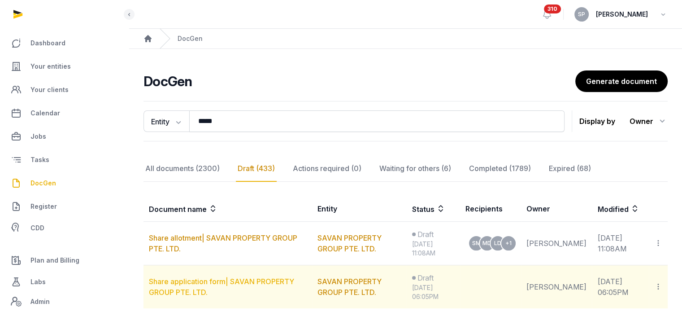
click at [223, 281] on link "Share application form| SAVAN PROPERTY GROUP PTE. LTD." at bounding box center [221, 287] width 145 height 20
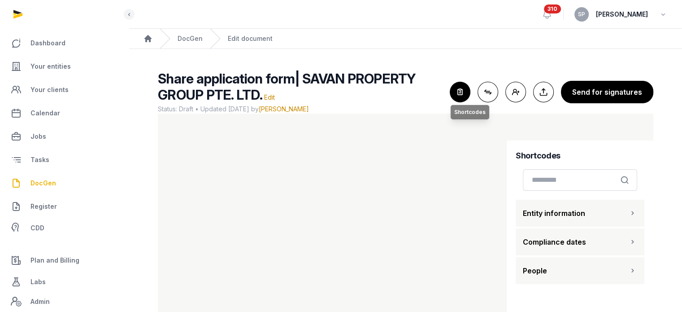
click at [461, 96] on icon "button" at bounding box center [460, 92] width 20 height 20
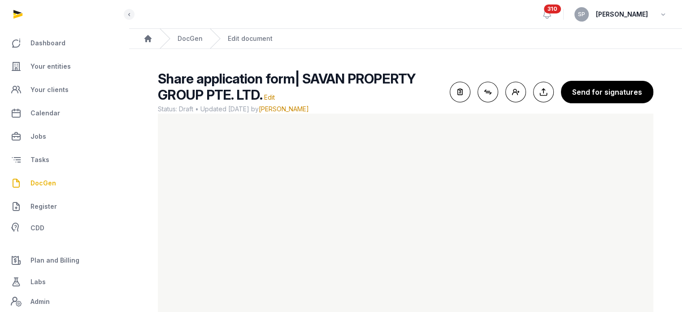
scroll to position [53, 0]
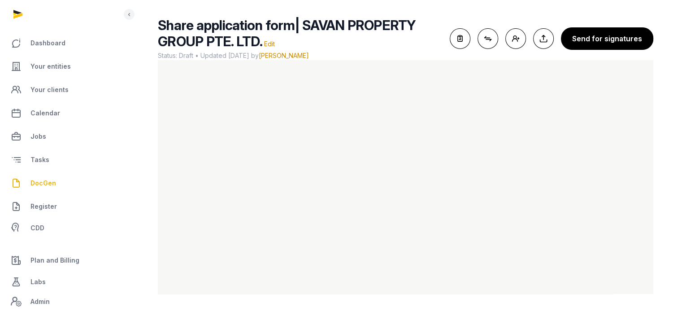
click at [39, 186] on span "DocGen" at bounding box center [44, 183] width 26 height 11
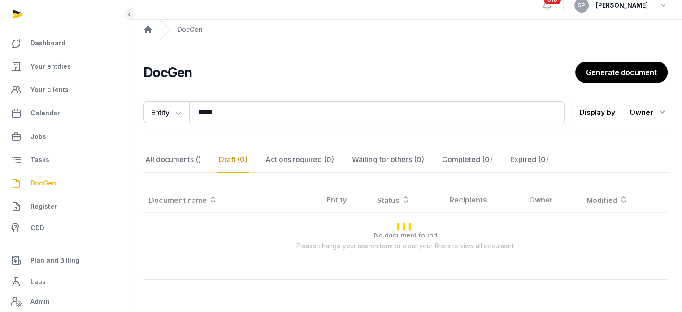
scroll to position [53, 0]
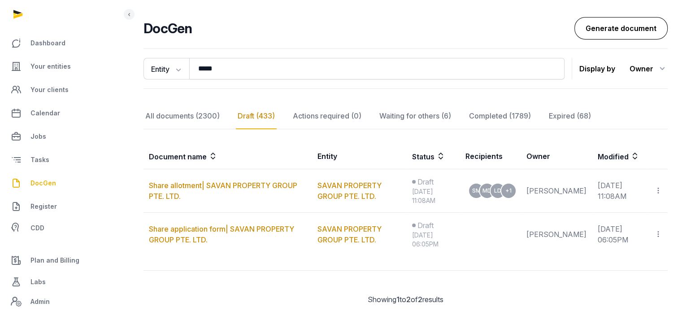
click at [619, 30] on link "Generate document" at bounding box center [621, 28] width 93 height 22
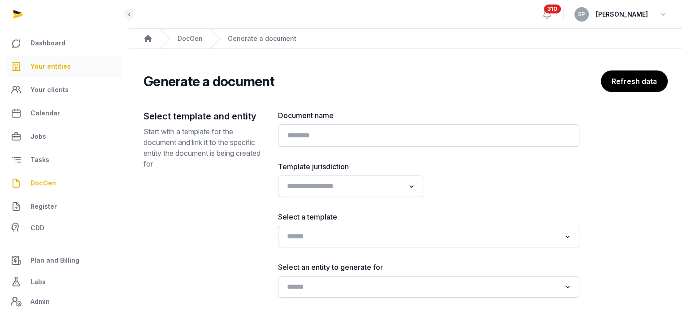
click at [54, 66] on span "Your entities" at bounding box center [51, 66] width 40 height 11
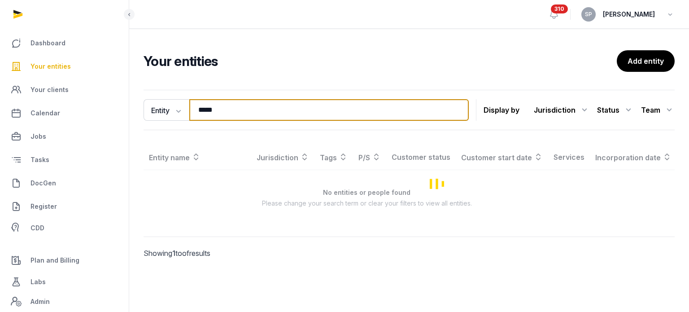
click at [223, 116] on input "*****" at bounding box center [329, 110] width 280 height 22
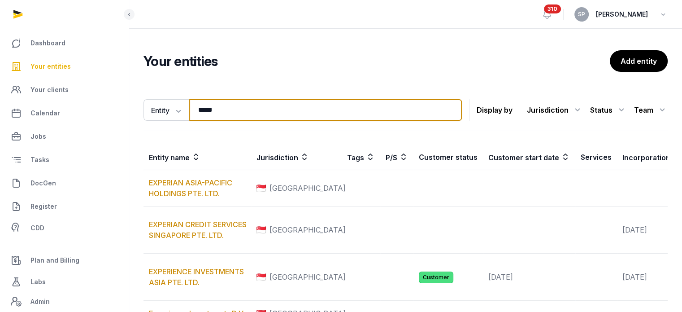
click at [223, 116] on input "*****" at bounding box center [325, 110] width 273 height 22
type input "******"
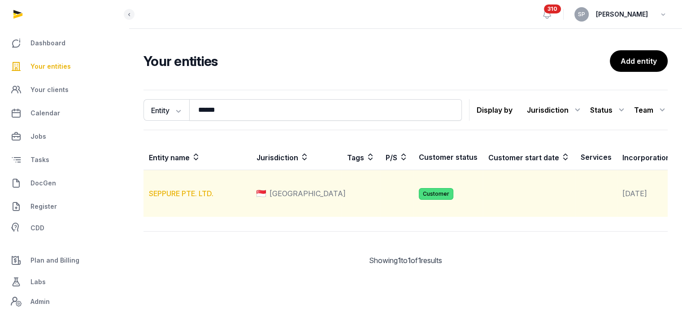
click at [203, 198] on link "SEPPURE PTE. LTD." at bounding box center [181, 193] width 65 height 9
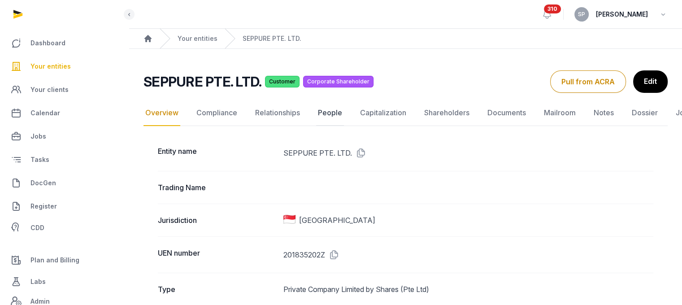
click at [328, 110] on link "People" at bounding box center [330, 113] width 28 height 26
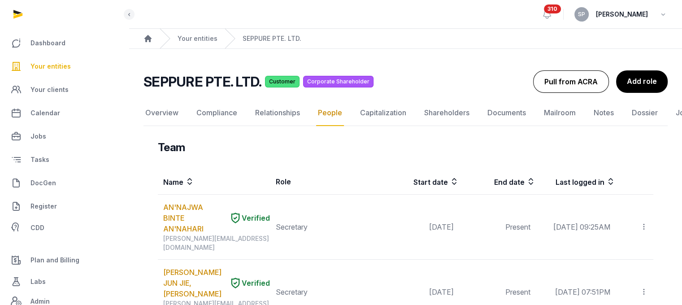
click at [585, 73] on button "Pull from ACRA" at bounding box center [571, 81] width 76 height 22
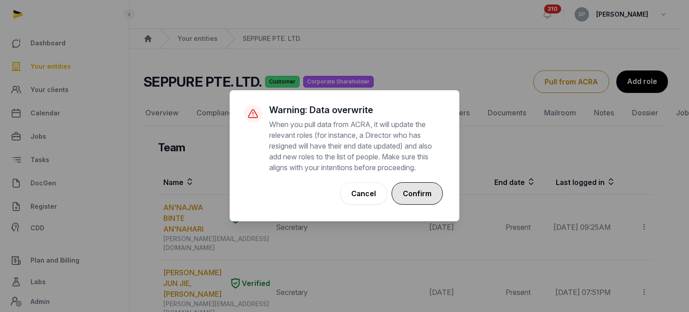
click at [418, 201] on button "Confirm" at bounding box center [417, 193] width 51 height 22
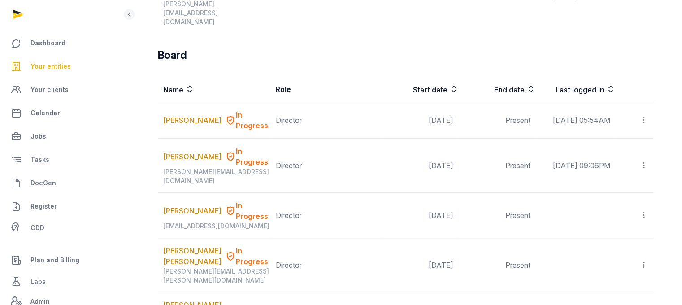
scroll to position [658, 0]
